Goal: Navigation & Orientation: Find specific page/section

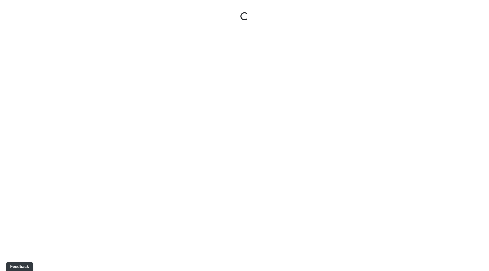
select select "ok5a3DN5DKaykbBBEtg6DG"
select select "wudMmRUKkNcJxyDemVtr2M"
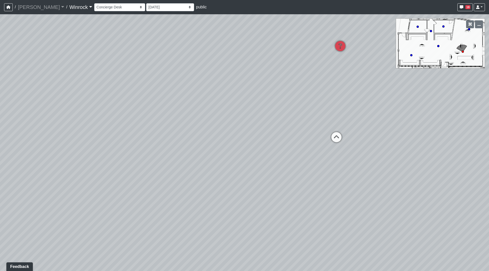
click at [69, 8] on link "Winrock" at bounding box center [80, 7] width 23 height 10
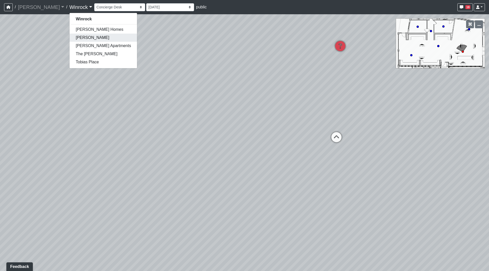
click at [70, 39] on link "[PERSON_NAME]" at bounding box center [104, 38] width 68 height 8
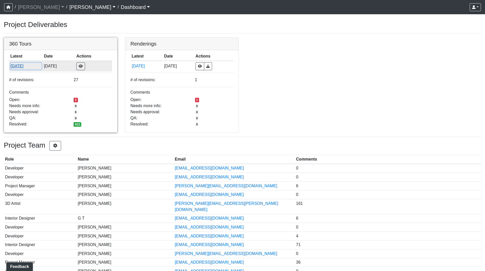
click at [14, 64] on button "9/8/2025" at bounding box center [25, 66] width 31 height 7
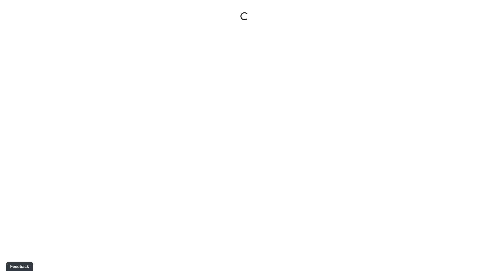
select select "5gMU6kj6d42dHxDJuu4MWA"
select select "f5vAoomM994SAFxC41qskH"
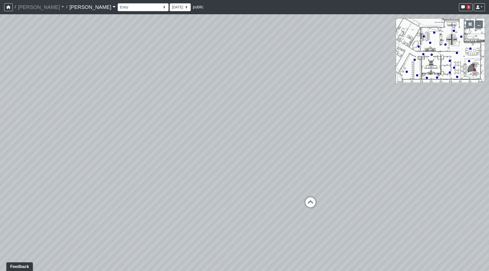
drag, startPoint x: 331, startPoint y: 126, endPoint x: 349, endPoint y: 105, distance: 27.5
click at [313, 123] on div "Loading... Seating Loading... Workroom Entry Loading... Exterior - Leasing Entr…" at bounding box center [244, 142] width 489 height 257
click at [418, 76] on circle at bounding box center [417, 75] width 2 height 2
select select "d4JNKHqTjk37vUxMhFN6AU"
select select "pnh8f5S5HjU41T4ZphFfvd"
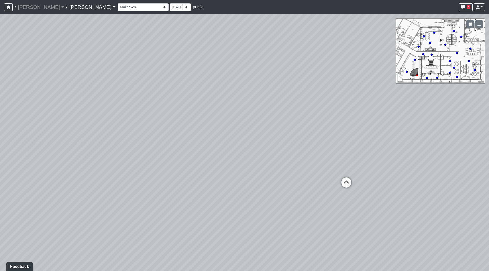
drag, startPoint x: 97, startPoint y: 125, endPoint x: 313, endPoint y: 128, distance: 215.8
click at [313, 128] on div "Loading... Seating Loading... Workroom Entry Loading... Exterior - Leasing Entr…" at bounding box center [244, 142] width 489 height 257
drag, startPoint x: 291, startPoint y: 126, endPoint x: 76, endPoint y: 114, distance: 215.4
click at [0, 113] on html "/ Ojala Ojala Loading... / Hayden Hayden Loading... Hayden Hayden Loading... Bo…" at bounding box center [244, 135] width 489 height 271
drag, startPoint x: 154, startPoint y: 122, endPoint x: -61, endPoint y: 120, distance: 214.8
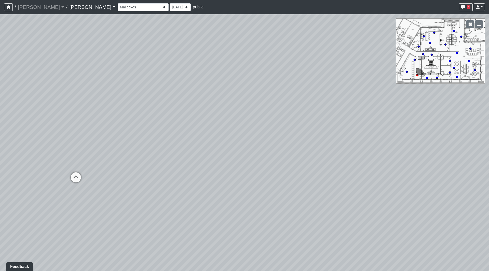
click at [0, 120] on html "/ Ojala Ojala Loading... / Hayden Hayden Loading... Hayden Hayden Loading... Bo…" at bounding box center [244, 135] width 489 height 271
drag, startPoint x: 157, startPoint y: 140, endPoint x: 266, endPoint y: 137, distance: 108.8
click at [277, 139] on div "Loading... Seating Loading... Workroom Entry Loading... Exterior - Leasing Entr…" at bounding box center [244, 142] width 489 height 257
drag, startPoint x: 149, startPoint y: 149, endPoint x: 125, endPoint y: 157, distance: 26.0
click at [205, 150] on div "Loading... Seating Loading... Workroom Entry Loading... Exterior - Leasing Entr…" at bounding box center [244, 142] width 489 height 257
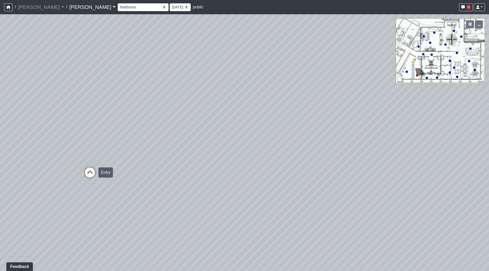
click at [84, 169] on icon at bounding box center [89, 175] width 15 height 15
select select "vRYCneoENhHpGohhDeDa47"
select select "pnh8f5S5HjU41T4ZphFfvd"
drag, startPoint x: 246, startPoint y: 137, endPoint x: 43, endPoint y: 119, distance: 203.8
click at [0, 112] on html "/ Ojala Ojala Loading... / Hayden Hayden Loading... Hayden Hayden Loading... Bo…" at bounding box center [244, 135] width 489 height 271
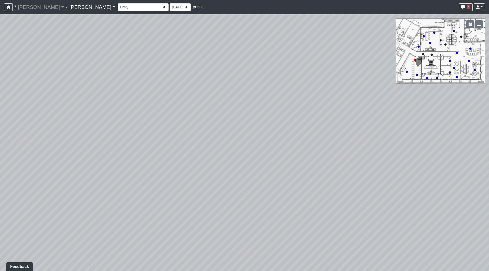
drag, startPoint x: 181, startPoint y: 131, endPoint x: 21, endPoint y: 137, distance: 160.9
click at [21, 137] on div "Loading... Seating Loading... Workroom Entry Loading... Exterior - Leasing Entr…" at bounding box center [244, 142] width 489 height 257
click at [356, 167] on icon at bounding box center [357, 170] width 15 height 15
select select "d4JNKHqTjk37vUxMhFN6AU"
select select "pnh8f5S5HjU41T4ZphFfvd"
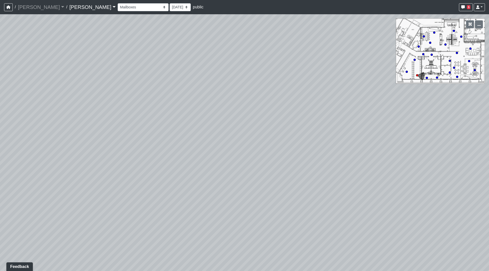
drag, startPoint x: 109, startPoint y: 127, endPoint x: 348, endPoint y: 153, distance: 240.1
click at [398, 167] on div "Loading... Seating Loading... Workroom Entry Loading... Exterior - Leasing Entr…" at bounding box center [244, 142] width 489 height 257
drag, startPoint x: 289, startPoint y: 100, endPoint x: 370, endPoint y: 100, distance: 81.0
click at [370, 100] on div "Loading... Seating Loading... Workroom Entry Loading... Exterior - Leasing Entr…" at bounding box center [244, 142] width 489 height 257
drag, startPoint x: 190, startPoint y: 116, endPoint x: 327, endPoint y: 119, distance: 137.1
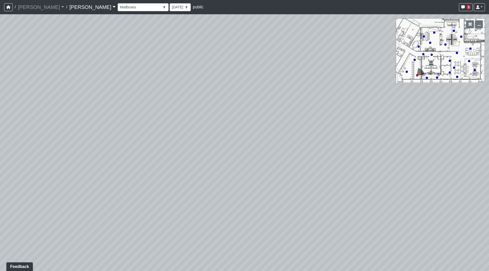
click at [330, 119] on div "Loading... Seating Loading... Workroom Entry Loading... Exterior - Leasing Entr…" at bounding box center [244, 142] width 489 height 257
drag, startPoint x: 266, startPoint y: 126, endPoint x: 113, endPoint y: 127, distance: 153.1
click at [98, 128] on div "Loading... Seating Loading... Workroom Entry Loading... Exterior - Leasing Entr…" at bounding box center [244, 142] width 489 height 257
drag, startPoint x: 192, startPoint y: 115, endPoint x: 191, endPoint y: 135, distance: 20.4
click at [191, 135] on div "Loading... Seating Loading... Workroom Entry Loading... Exterior - Leasing Entr…" at bounding box center [244, 142] width 489 height 257
